Goal: Find contact information: Obtain details needed to contact an individual or organization

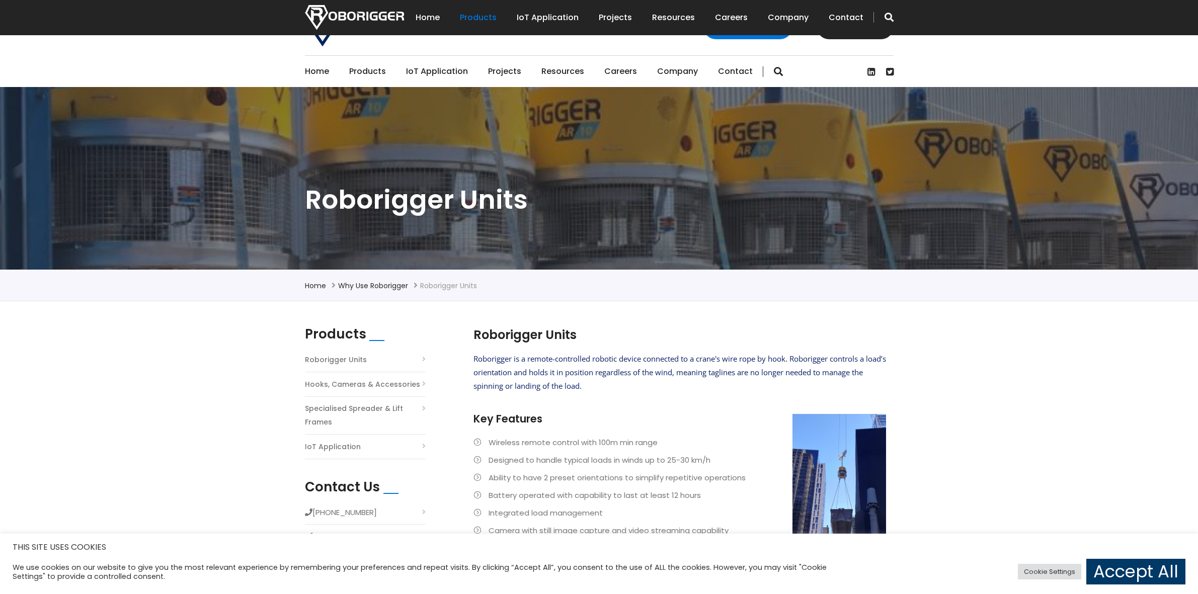
scroll to position [503, 0]
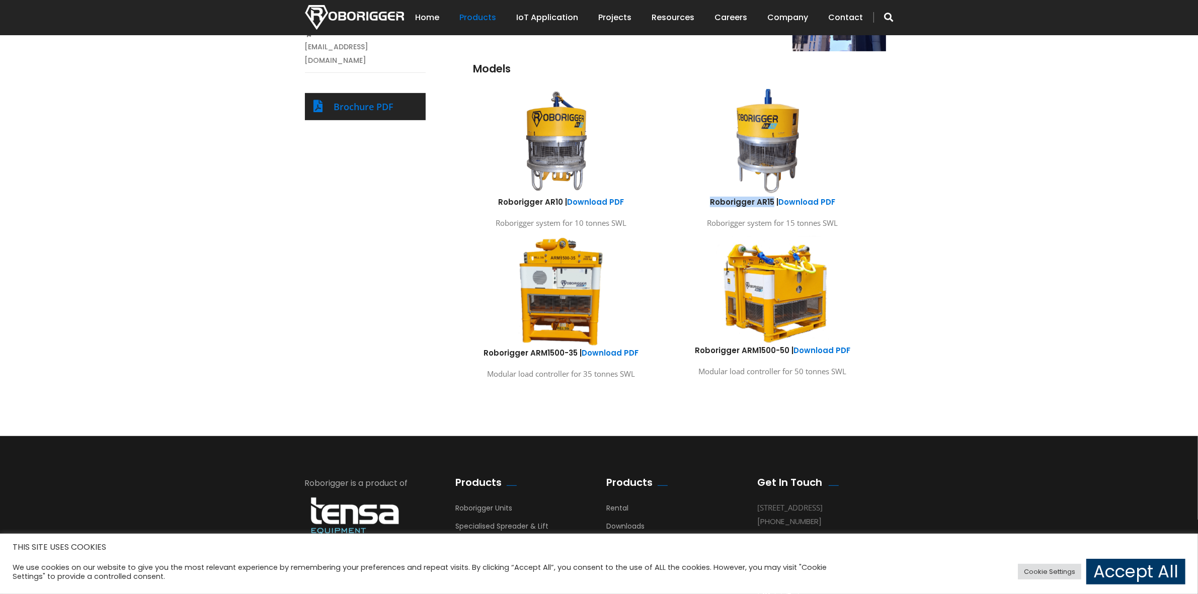
drag, startPoint x: 720, startPoint y: 205, endPoint x: 773, endPoint y: 201, distance: 53.5
click at [773, 201] on h6 "Roborigger AR15 | Download PDF" at bounding box center [773, 202] width 196 height 11
copy h6 "Roborigger AR15"
click at [833, 296] on img at bounding box center [772, 290] width 148 height 110
click at [794, 421] on div "Products Roborigger Units Hooks, Cameras & Accessories Specialised Spreader & L…" at bounding box center [599, 117] width 1198 height 638
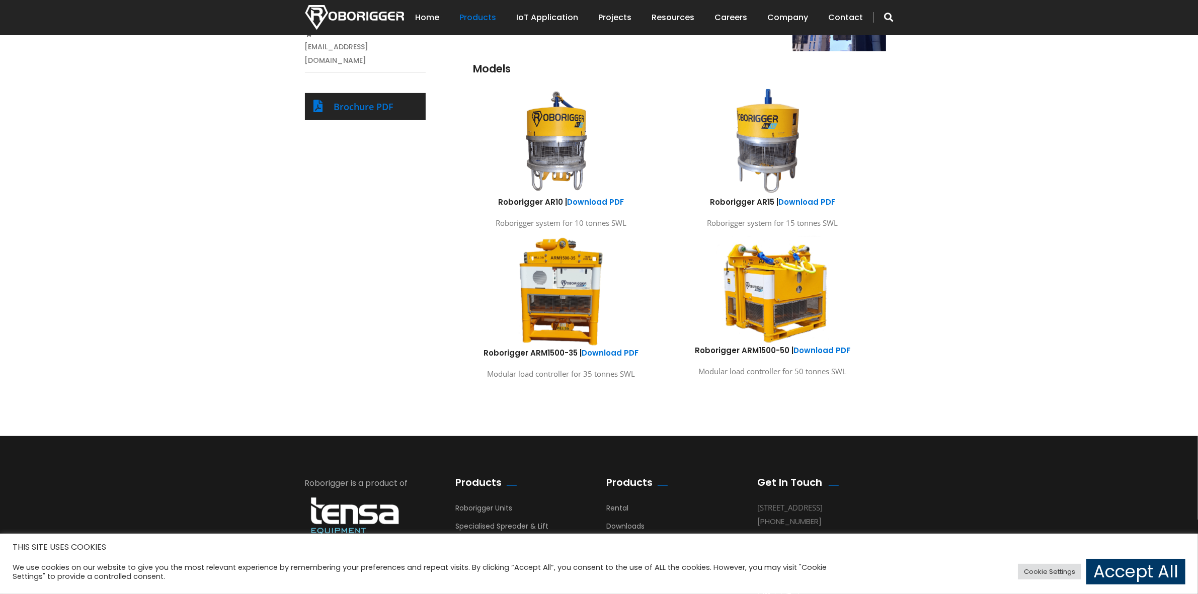
click at [899, 242] on div "Roborigger Units Roborigger is a remote-controlled robotic device connected to …" at bounding box center [674, 104] width 453 height 563
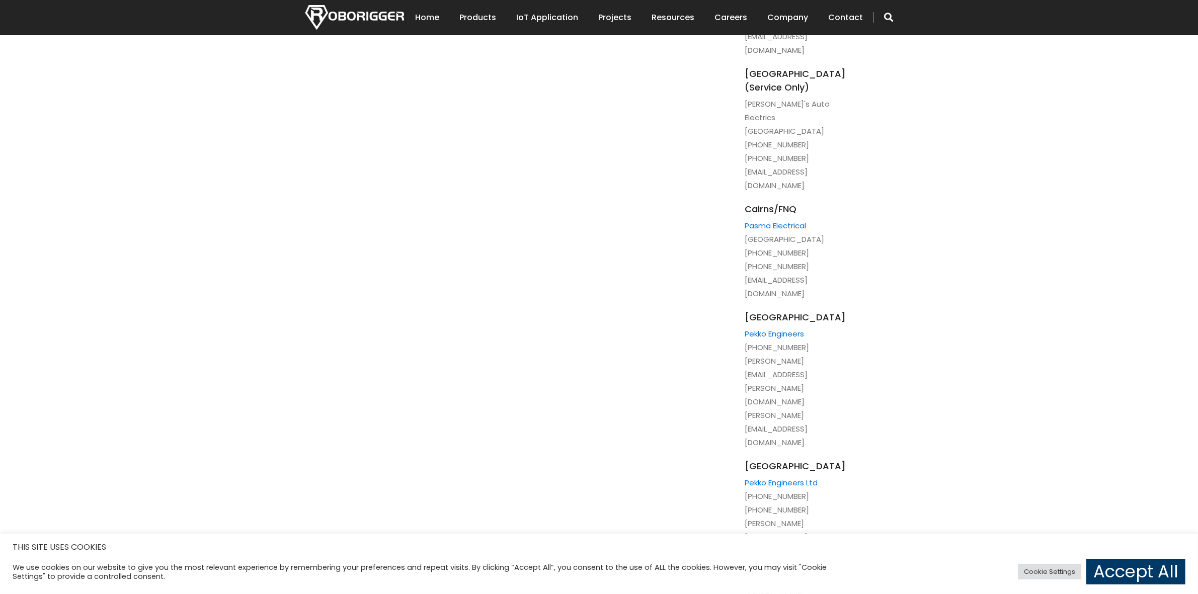
scroll to position [1069, 0]
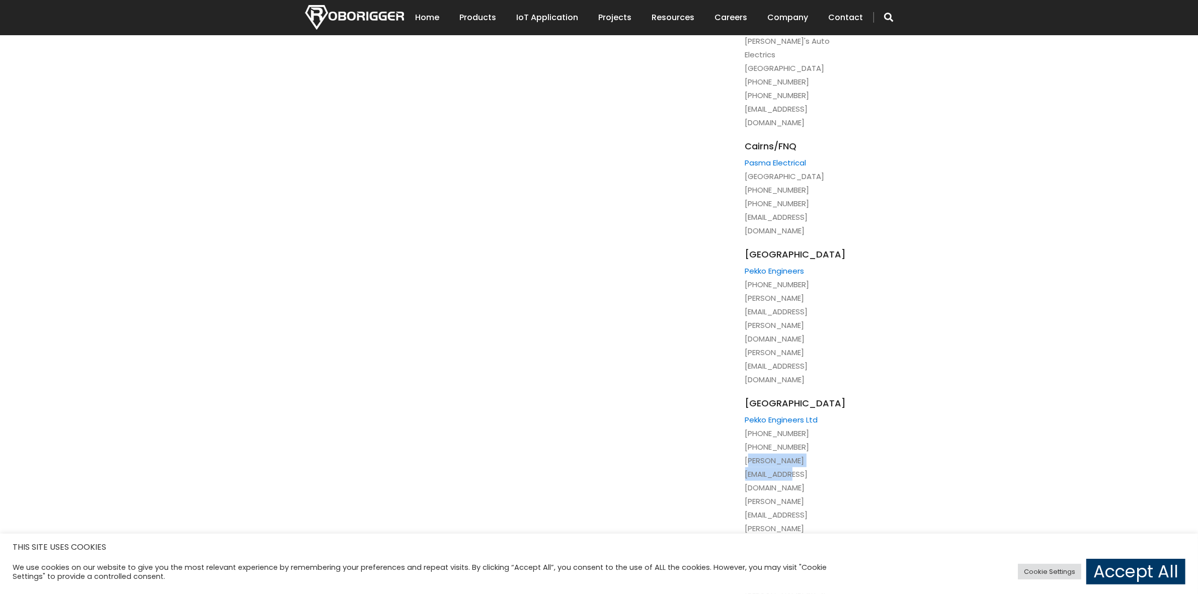
drag, startPoint x: 844, startPoint y: 335, endPoint x: 740, endPoint y: 337, distance: 104.2
copy li "[PERSON_NAME][EMAIL_ADDRESS][DOMAIN_NAME]"
drag, startPoint x: 841, startPoint y: 345, endPoint x: 739, endPoint y: 351, distance: 102.8
click at [739, 351] on div "Drop us a message Subject of Enquiry Roborigger Rental Roborigger Purchase Cust…" at bounding box center [599, 547] width 604 height 2581
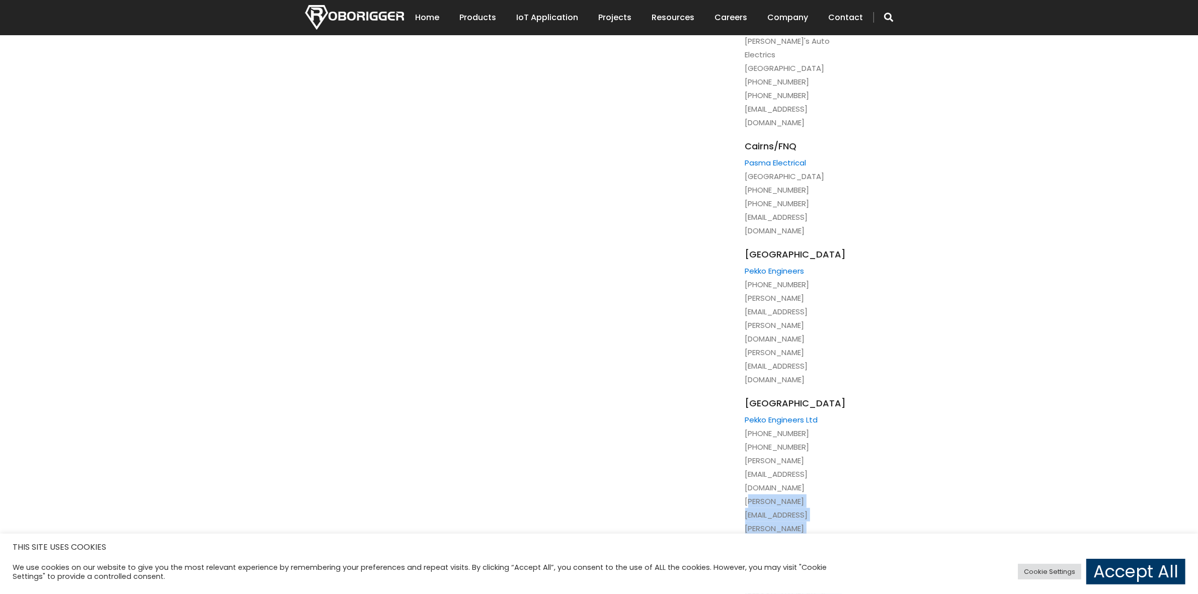
click at [750, 397] on li "Hong Kong Pekko Engineers Ltd [PHONE_NUMBER] [PHONE_NUMBER] [PERSON_NAME][EMAIL…" at bounding box center [800, 473] width 111 height 152
click at [747, 397] on li "Hong Kong Pekko Engineers Ltd [PHONE_NUMBER] [PHONE_NUMBER] [PERSON_NAME][EMAIL…" at bounding box center [800, 473] width 111 height 152
click at [746, 397] on li "Hong Kong Pekko Engineers Ltd [PHONE_NUMBER] [PHONE_NUMBER] [PERSON_NAME][EMAIL…" at bounding box center [800, 473] width 111 height 152
drag, startPoint x: 746, startPoint y: 352, endPoint x: 862, endPoint y: 356, distance: 116.3
